Goal: Task Accomplishment & Management: Use online tool/utility

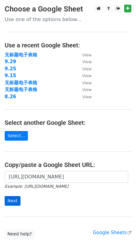
scroll to position [0, 160]
type input "[URL][DOMAIN_NAME]"
click at [15, 204] on input "Next" at bounding box center [13, 201] width 16 height 10
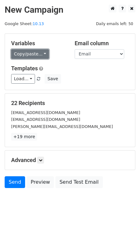
click at [41, 56] on link "Copy/paste..." at bounding box center [30, 54] width 38 height 10
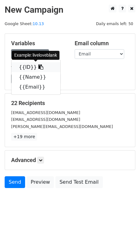
click at [30, 68] on link "{{ID}}" at bounding box center [35, 67] width 49 height 10
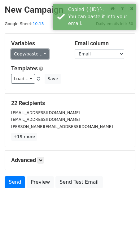
click at [45, 52] on link "Copy/paste..." at bounding box center [30, 54] width 38 height 10
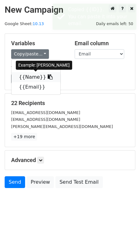
click at [32, 76] on link "{{Name}}" at bounding box center [35, 77] width 49 height 10
